Goal: Entertainment & Leisure: Browse casually

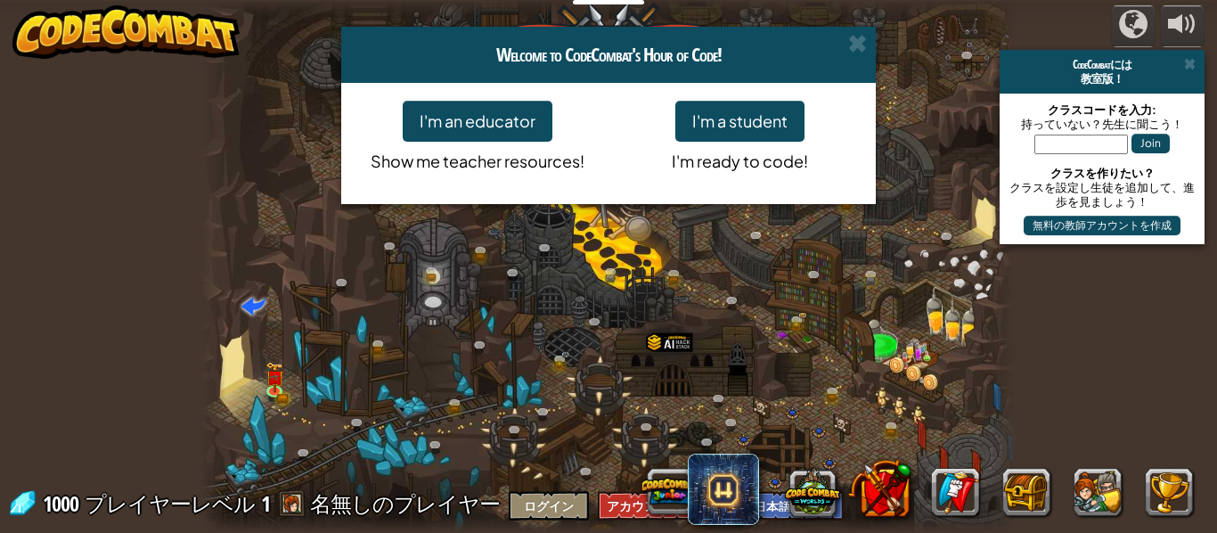
select select "ja"
click at [862, 43] on span at bounding box center [857, 43] width 19 height 19
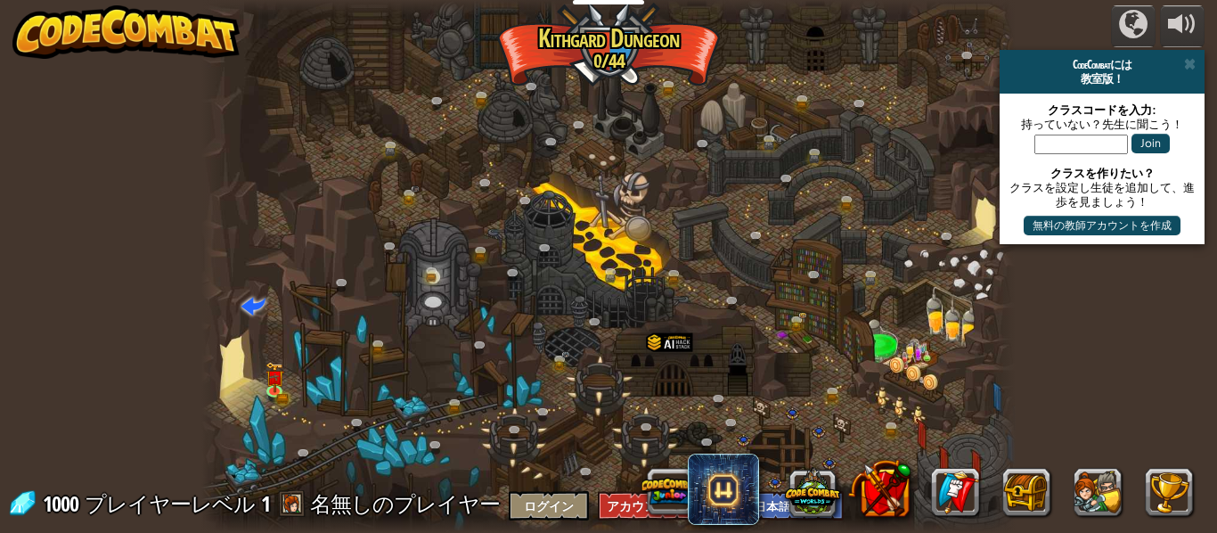
click at [261, 452] on div at bounding box center [608, 266] width 815 height 533
click at [266, 362] on img at bounding box center [275, 368] width 19 height 41
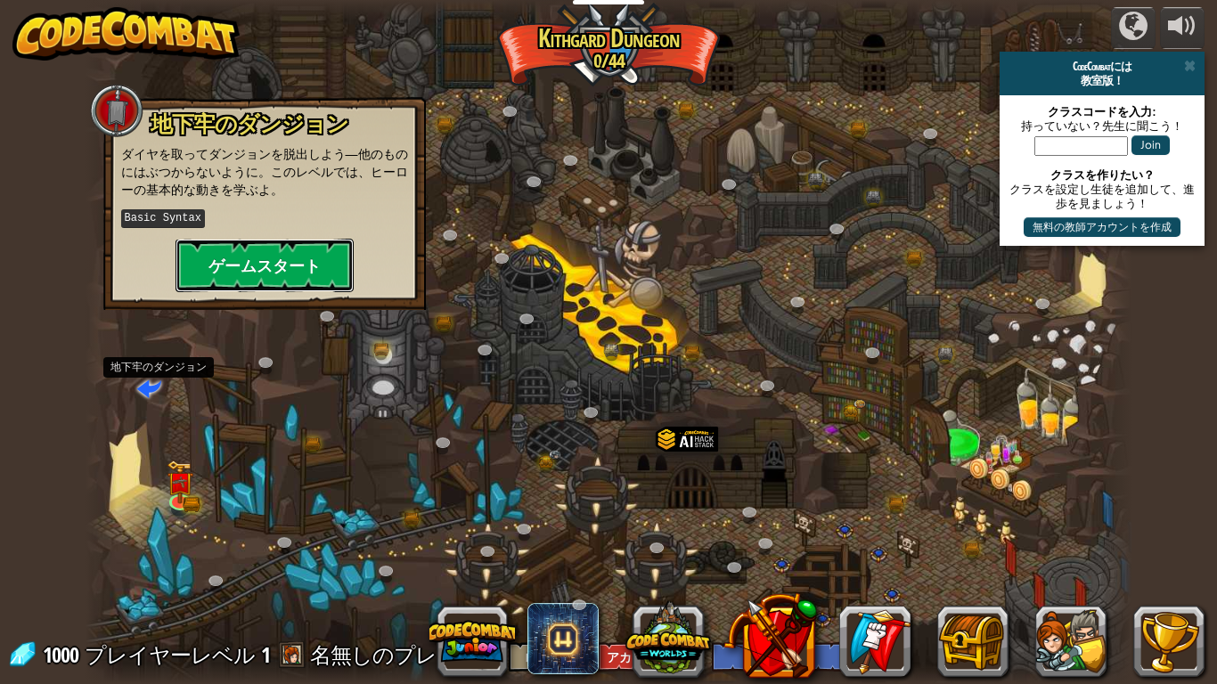
click at [265, 259] on button "ゲームスタート" at bounding box center [265, 265] width 178 height 53
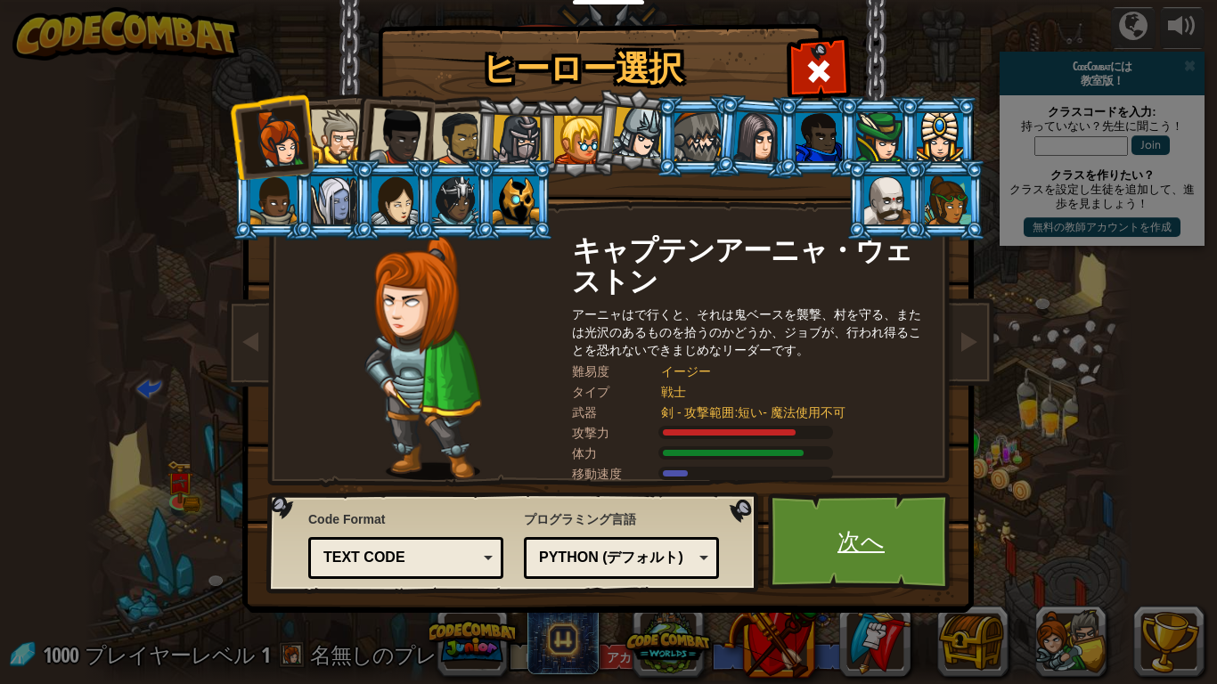
click at [882, 525] on link "次へ" at bounding box center [861, 542] width 186 height 98
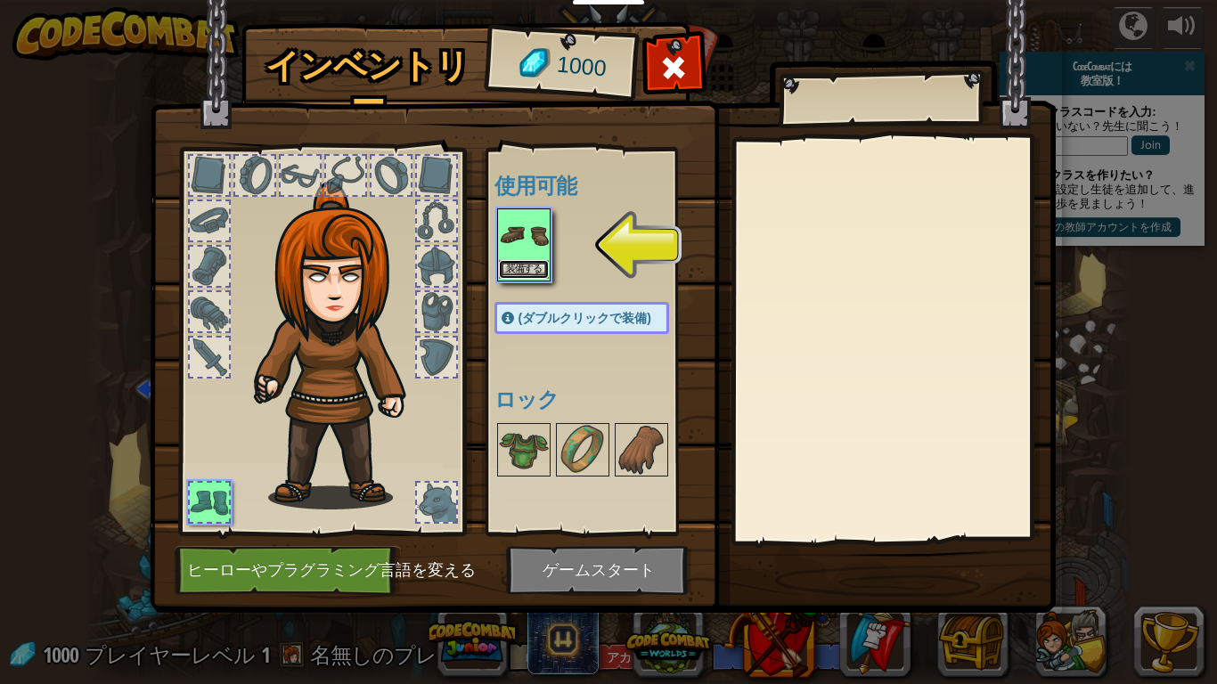
click at [526, 261] on button "装備する" at bounding box center [524, 269] width 50 height 19
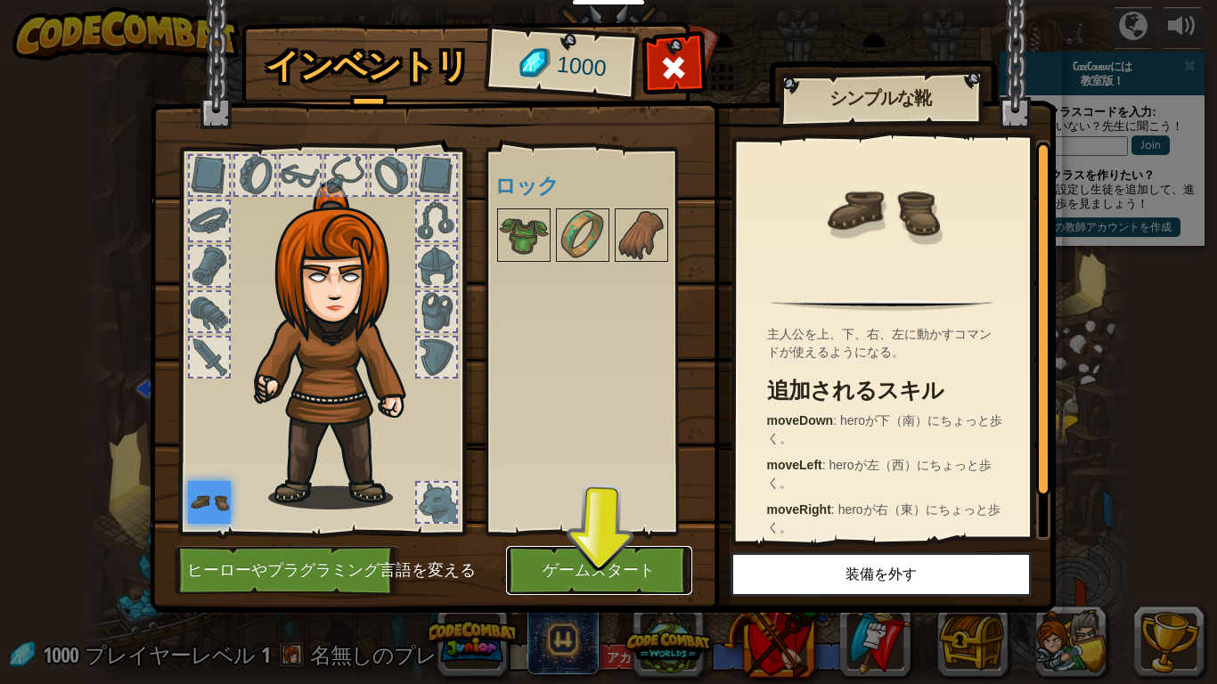
click at [653, 532] on button "ゲームスタート" at bounding box center [599, 570] width 186 height 49
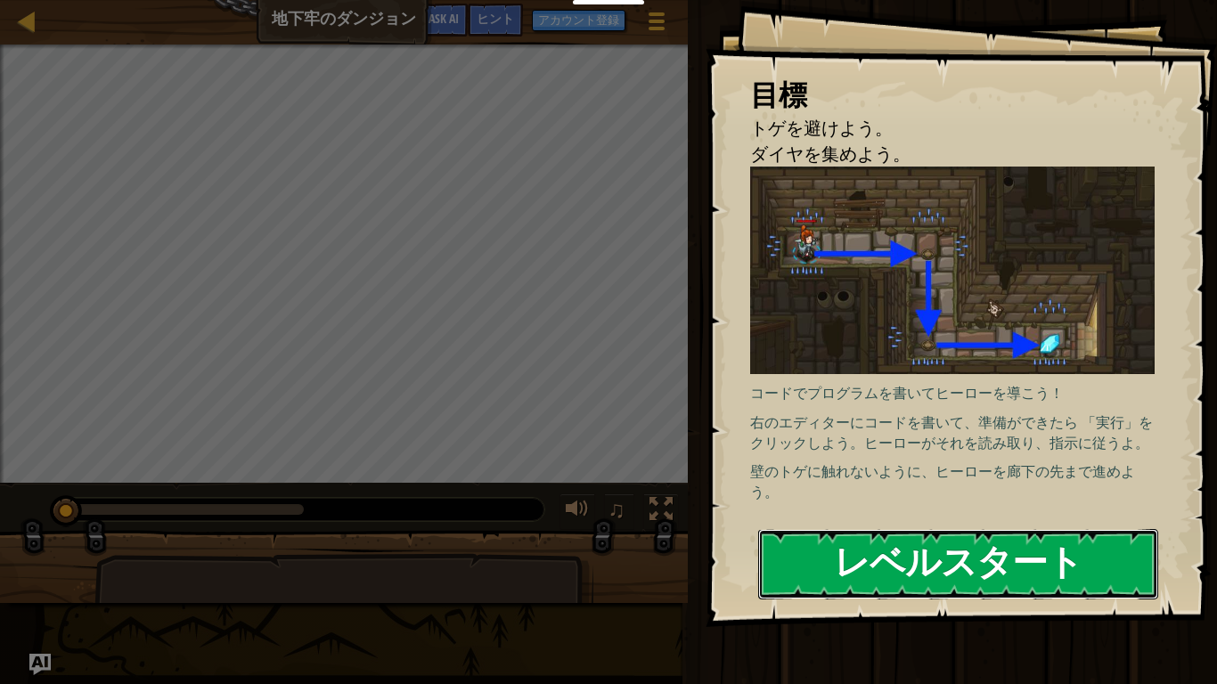
click at [997, 532] on button "レベルスタート" at bounding box center [958, 564] width 400 height 70
